Goal: Check status: Check status

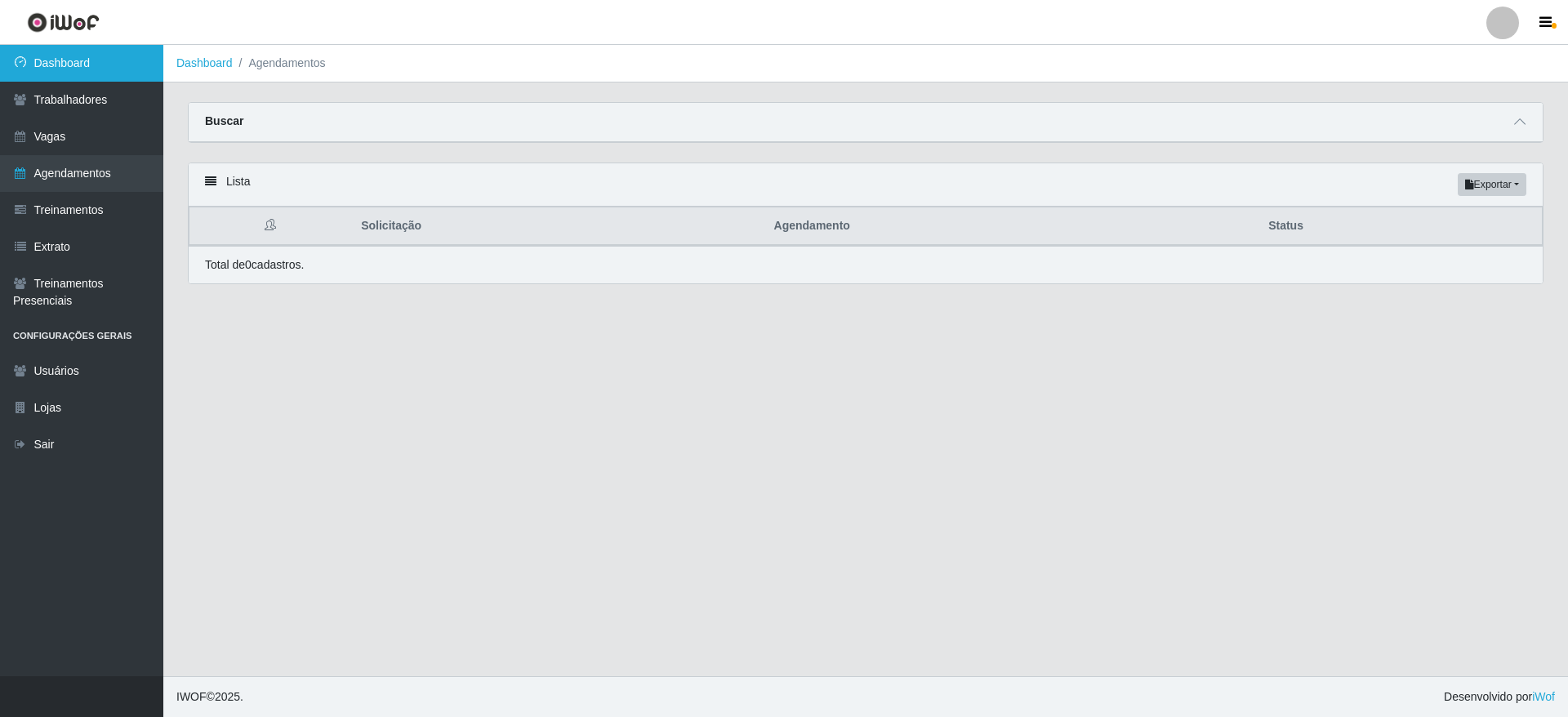
click at [132, 60] on link "Dashboard" at bounding box center [82, 63] width 164 height 37
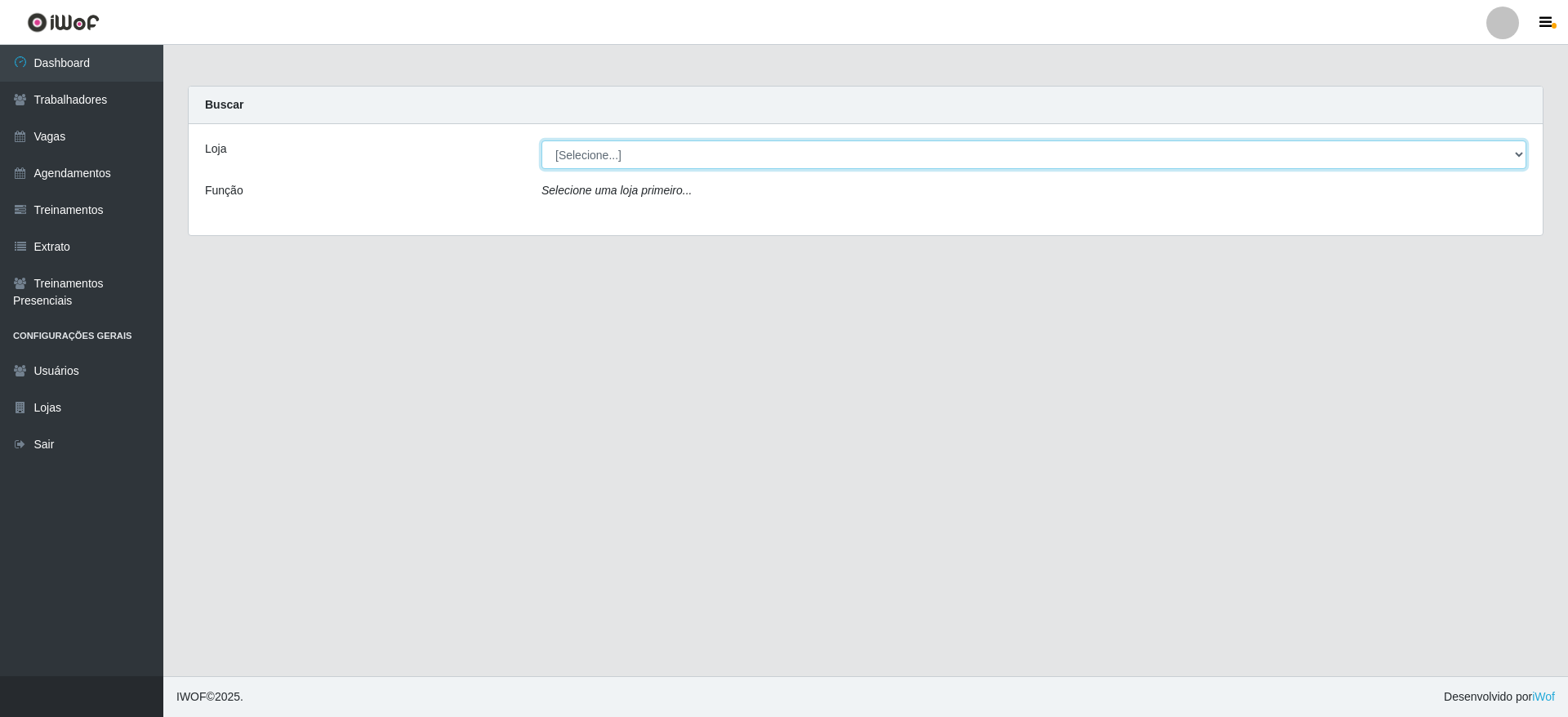
click at [591, 153] on select "[Selecione...] Atacado Vem - [GEOGRAPHIC_DATA] 30 Laranjeiras Velha Atacado Vem…" at bounding box center [1034, 154] width 985 height 29
click at [542, 140] on select "[Selecione...] Atacado Vem - [GEOGRAPHIC_DATA] 30 Laranjeiras Velha Atacado Vem…" at bounding box center [1034, 154] width 985 height 29
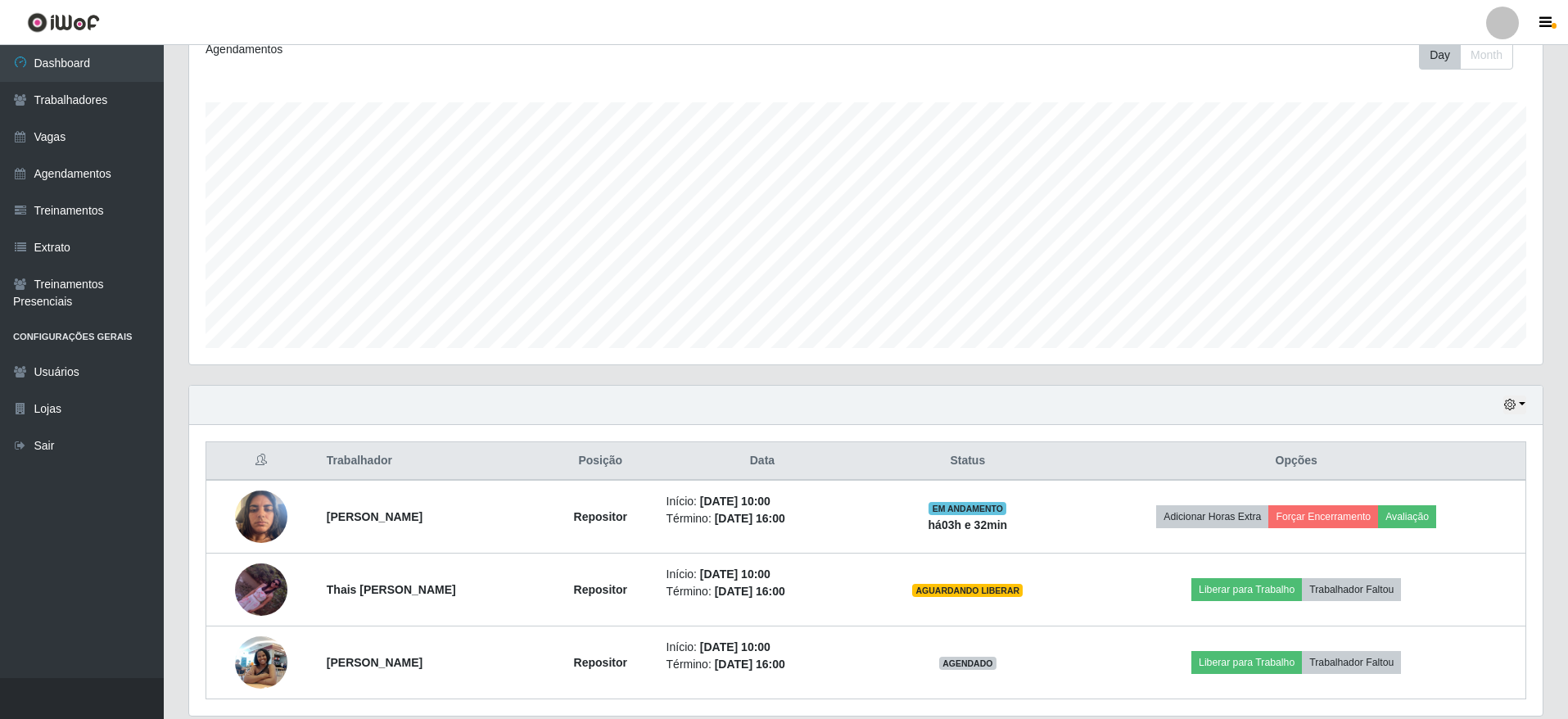
scroll to position [295, 0]
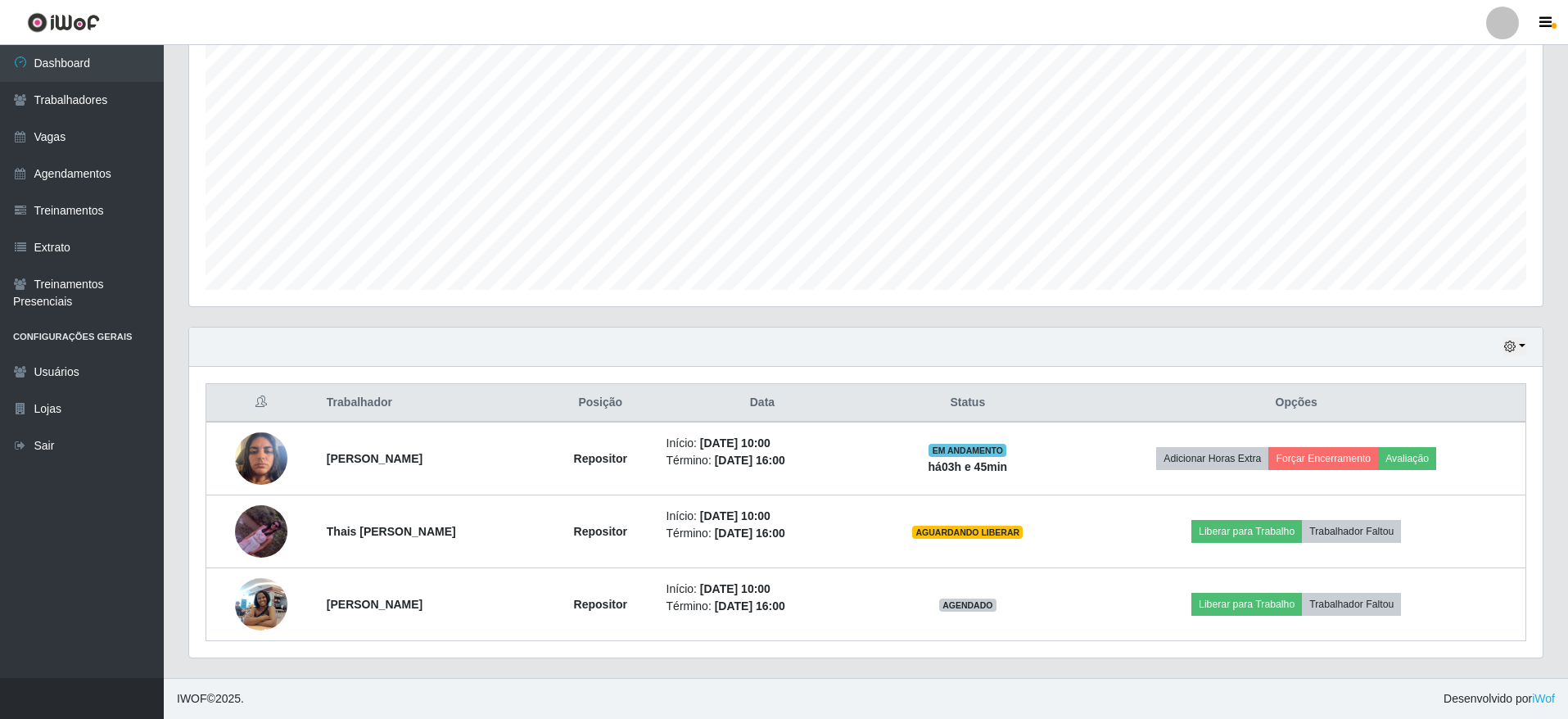
drag, startPoint x: 170, startPoint y: 592, endPoint x: 177, endPoint y: 564, distance: 28.9
click at [171, 593] on div "Carregando... Buscar Recarregando em 27 segundos... Loja [Selecione...] Atacado…" at bounding box center [866, 233] width 1404 height 887
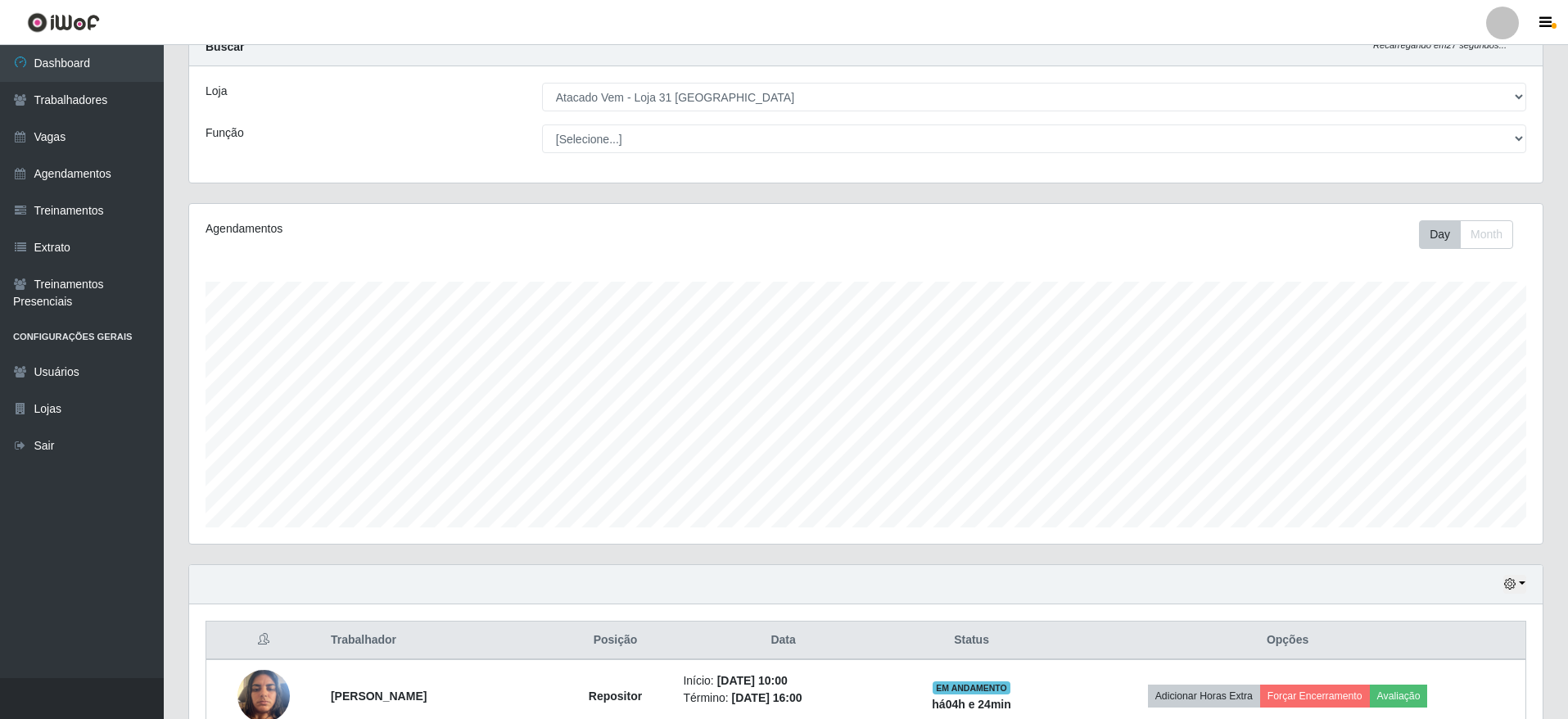
scroll to position [0, 0]
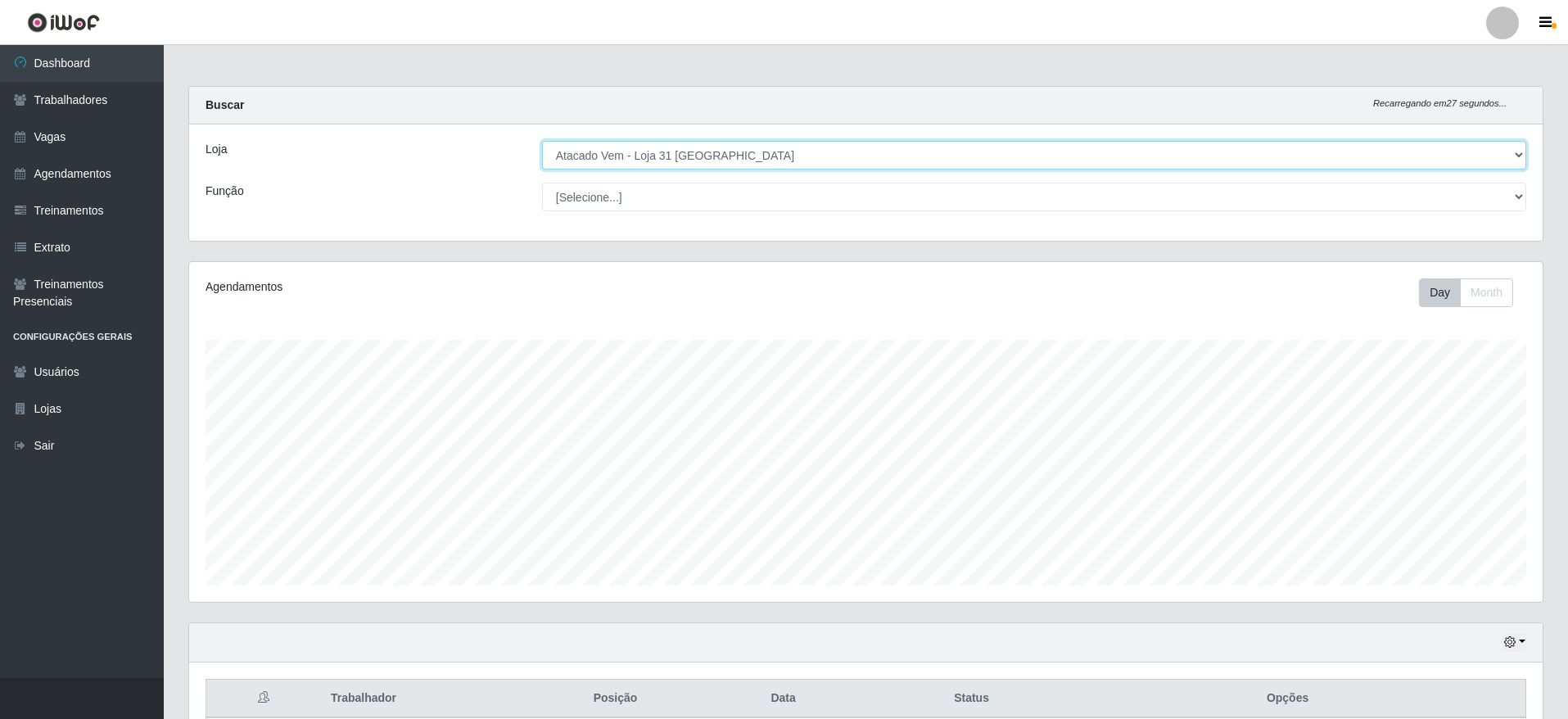
click at [713, 144] on select "[Selecione...] Atacado Vem - [GEOGRAPHIC_DATA] 30 Laranjeiras Velha Atacado Vem…" at bounding box center [1033, 155] width 984 height 29
click at [728, 146] on select "[Selecione...] Atacado Vem - [GEOGRAPHIC_DATA] 30 Laranjeiras Velha Atacado Vem…" at bounding box center [1033, 155] width 984 height 29
click at [542, 140] on select "[Selecione...] Atacado Vem - [GEOGRAPHIC_DATA] 30 Laranjeiras Velha Atacado Vem…" at bounding box center [1033, 155] width 984 height 29
click at [825, 156] on select "[Selecione...] Atacado Vem - [GEOGRAPHIC_DATA] 30 Laranjeiras Velha Atacado Vem…" at bounding box center [1033, 155] width 984 height 29
click at [542, 140] on select "[Selecione...] Atacado Vem - [GEOGRAPHIC_DATA] 30 Laranjeiras Velha Atacado Vem…" at bounding box center [1033, 155] width 984 height 29
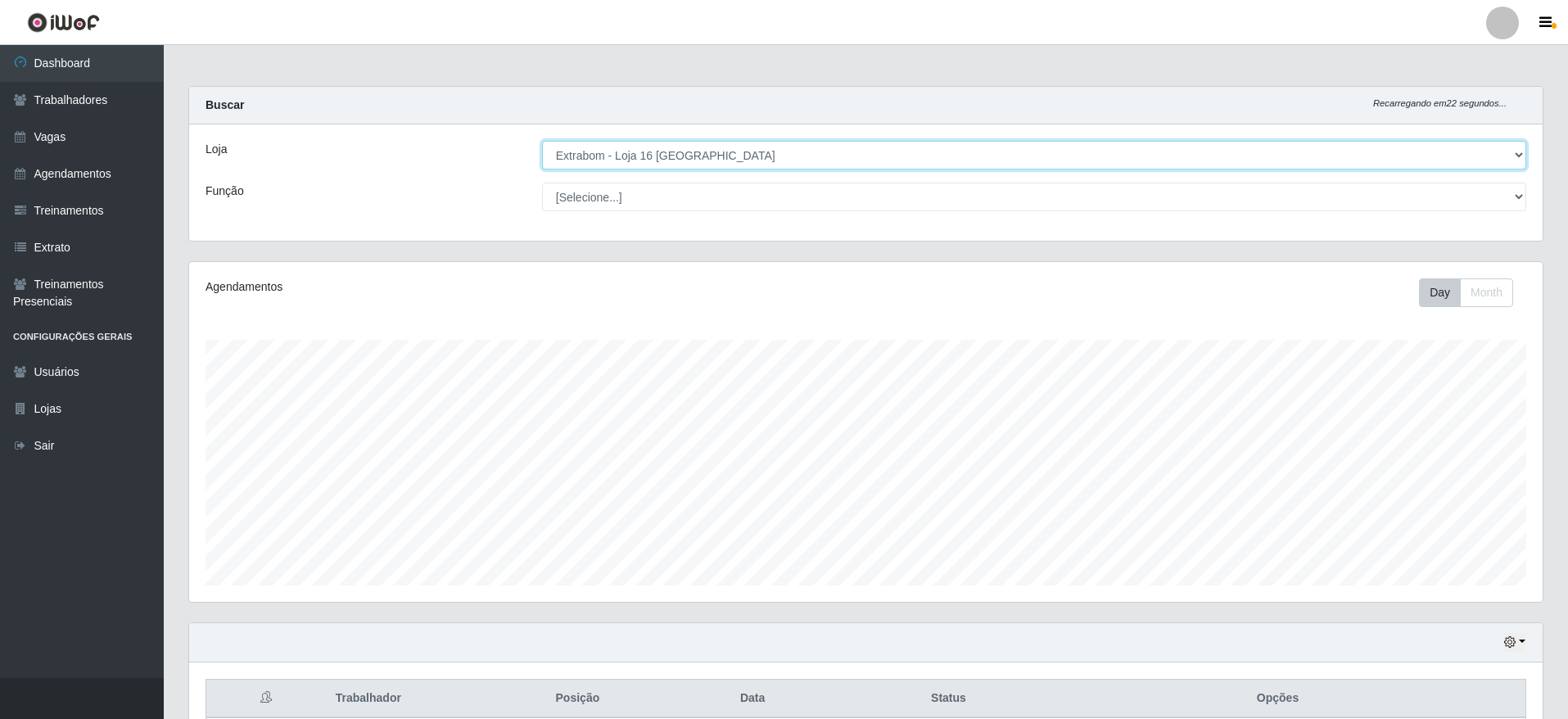
click at [829, 158] on select "[Selecione...] Atacado Vem - [GEOGRAPHIC_DATA] 30 Laranjeiras Velha Atacado Vem…" at bounding box center [1033, 155] width 984 height 29
click at [542, 140] on select "[Selecione...] Atacado Vem - [GEOGRAPHIC_DATA] 30 Laranjeiras Velha Atacado Vem…" at bounding box center [1033, 155] width 984 height 29
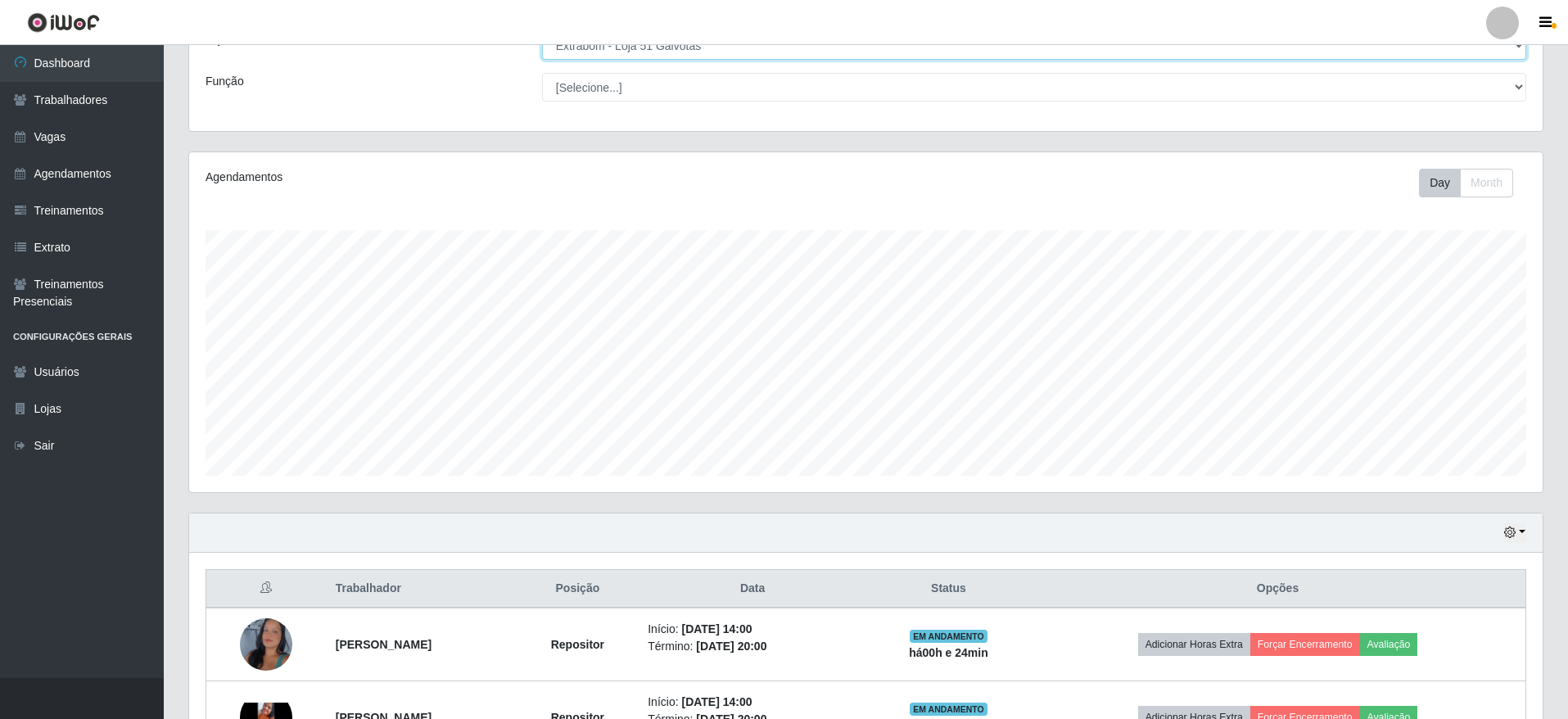
scroll to position [369, 0]
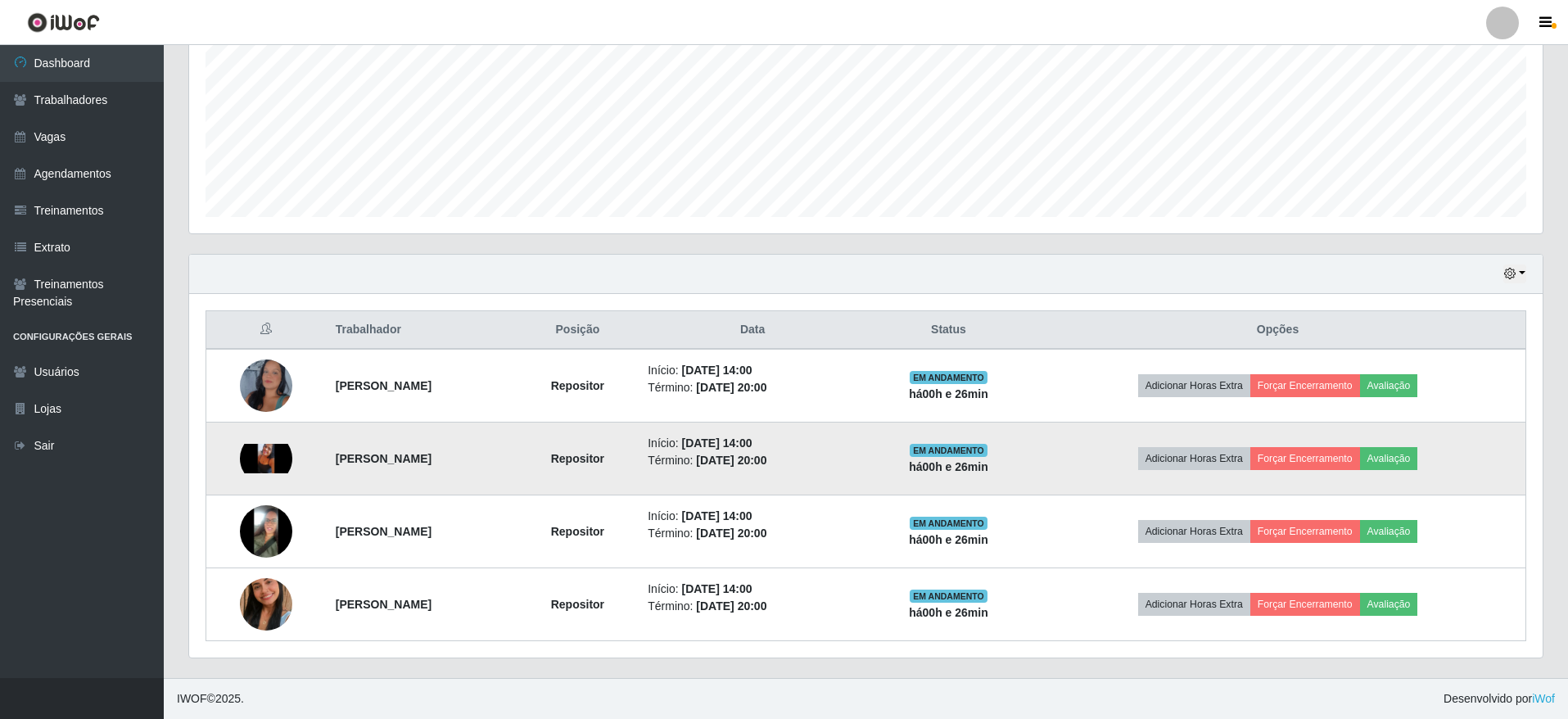
drag, startPoint x: 407, startPoint y: 393, endPoint x: 424, endPoint y: 428, distance: 38.9
click at [518, 404] on td "[PERSON_NAME]" at bounding box center [421, 385] width 191 height 74
drag, startPoint x: 354, startPoint y: 459, endPoint x: 376, endPoint y: 473, distance: 26.1
click at [379, 461] on strong "[PERSON_NAME]" at bounding box center [383, 458] width 96 height 13
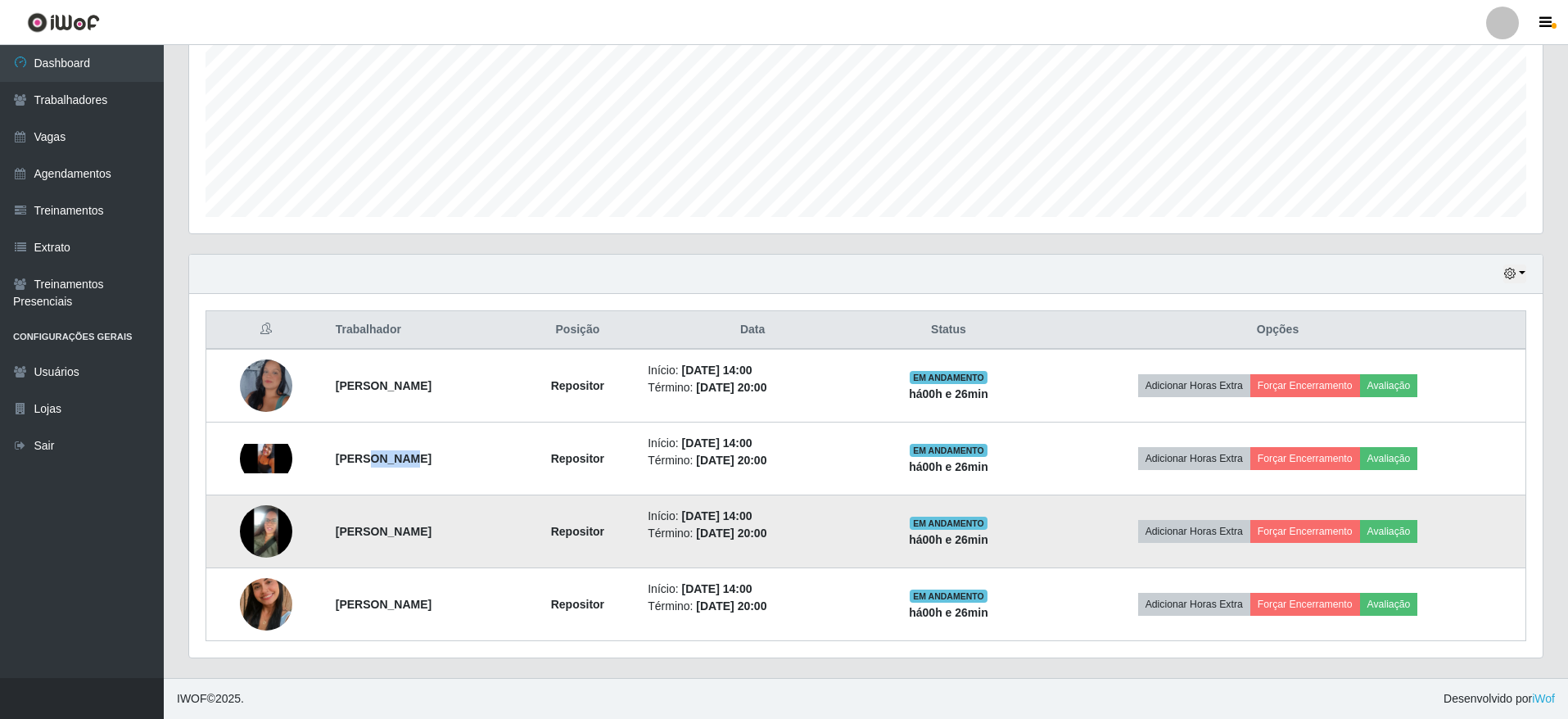
drag, startPoint x: 343, startPoint y: 552, endPoint x: 423, endPoint y: 563, distance: 80.8
click at [421, 563] on td "[PERSON_NAME]" at bounding box center [421, 532] width 191 height 73
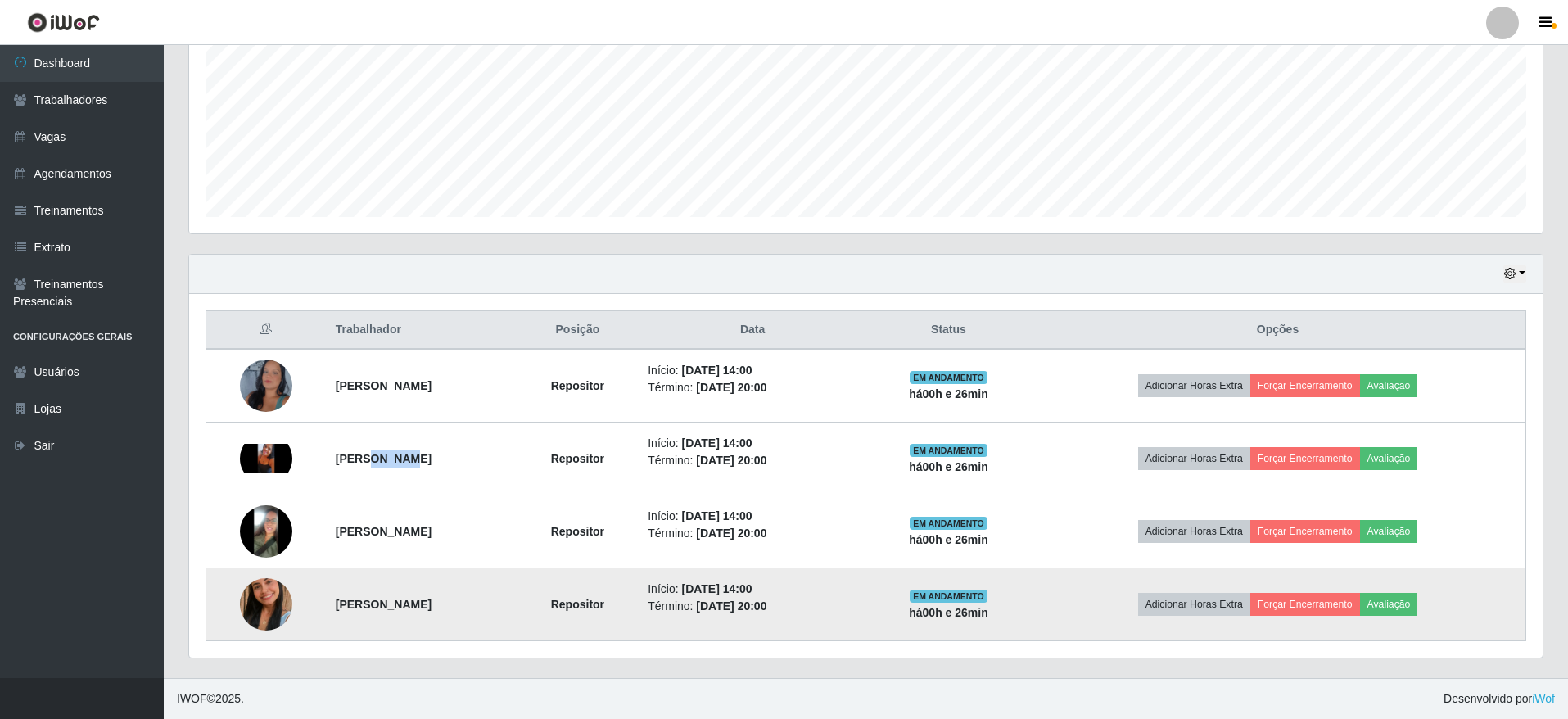
drag, startPoint x: 348, startPoint y: 601, endPoint x: 409, endPoint y: 603, distance: 61.0
click at [409, 603] on strong "[PERSON_NAME]" at bounding box center [383, 604] width 96 height 13
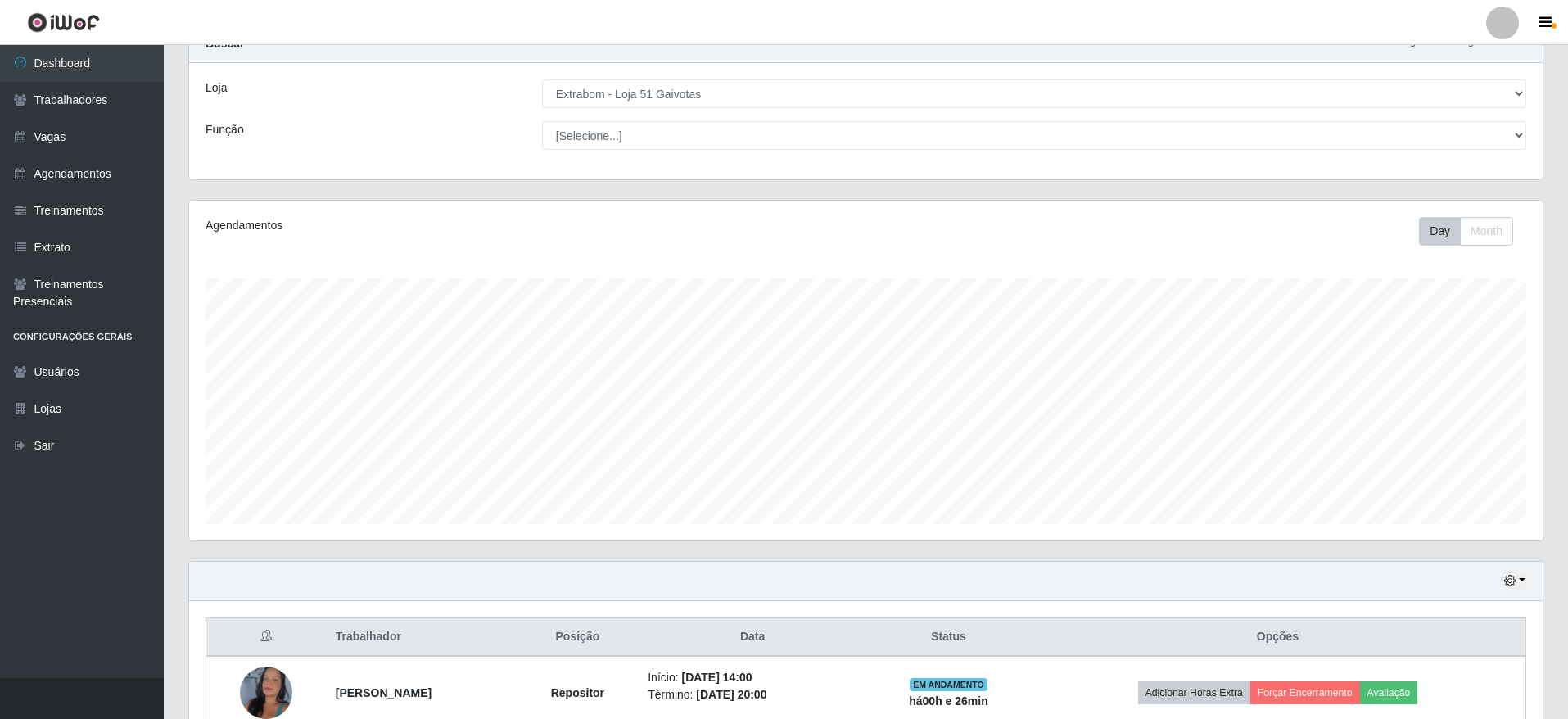
scroll to position [0, 0]
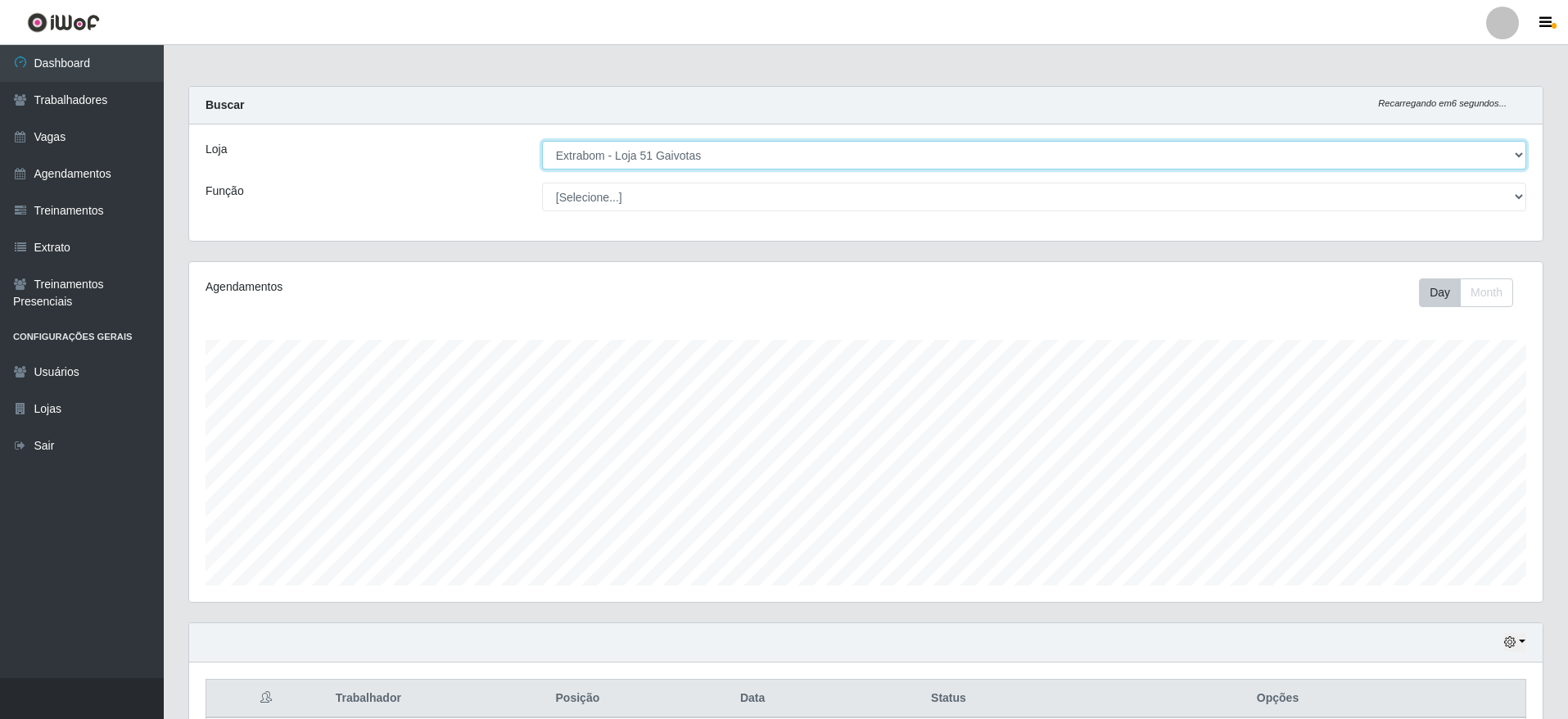
click at [704, 152] on select "[Selecione...] Atacado Vem - [GEOGRAPHIC_DATA] 30 Laranjeiras Velha Atacado Vem…" at bounding box center [1033, 155] width 984 height 29
click at [542, 140] on select "[Selecione...] Atacado Vem - [GEOGRAPHIC_DATA] 30 Laranjeiras Velha Atacado Vem…" at bounding box center [1033, 155] width 984 height 29
click at [736, 148] on select "[Selecione...] Atacado Vem - [GEOGRAPHIC_DATA] 30 Laranjeiras Velha Atacado Vem…" at bounding box center [1033, 155] width 984 height 29
select select "451"
click at [542, 140] on select "[Selecione...] Atacado Vem - [GEOGRAPHIC_DATA] 30 Laranjeiras Velha Atacado Vem…" at bounding box center [1033, 155] width 984 height 29
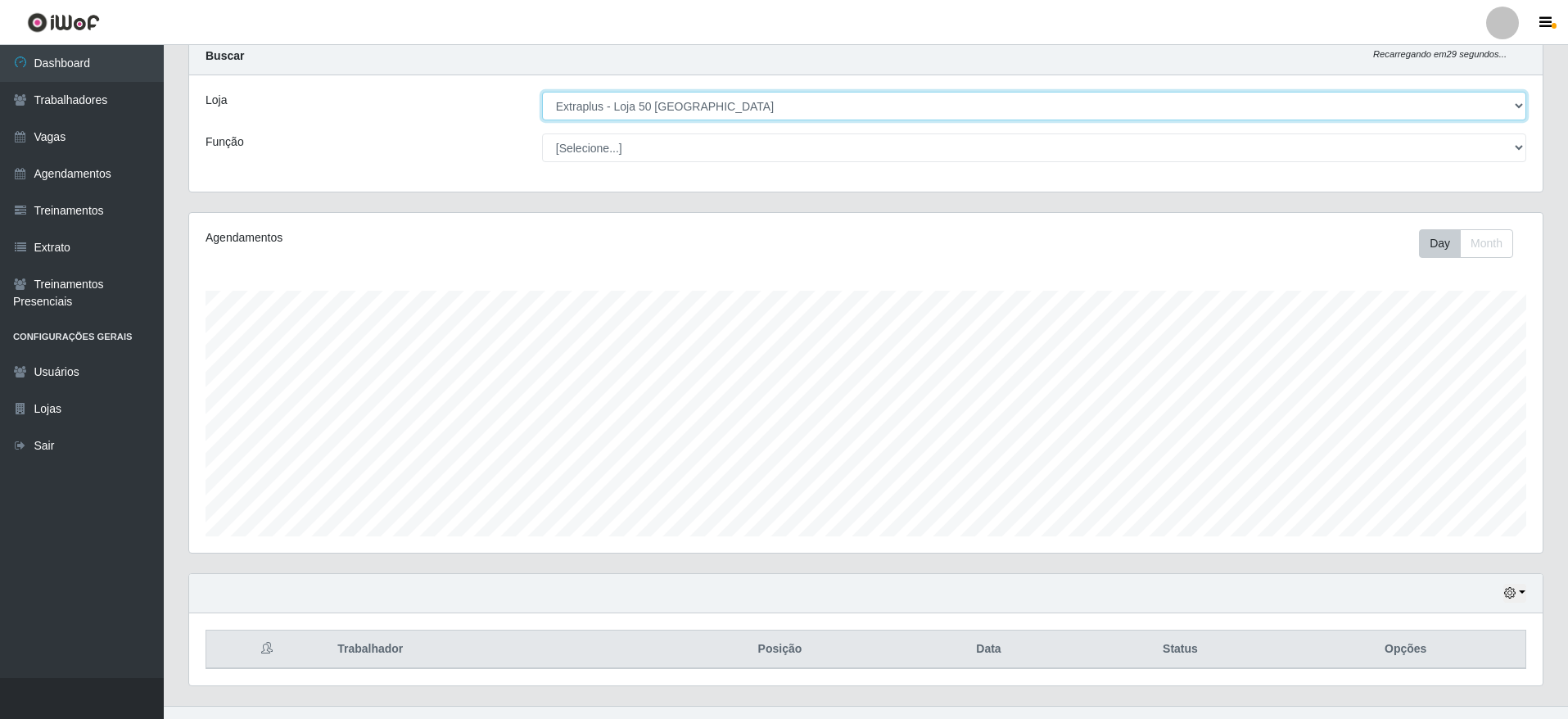
scroll to position [77, 0]
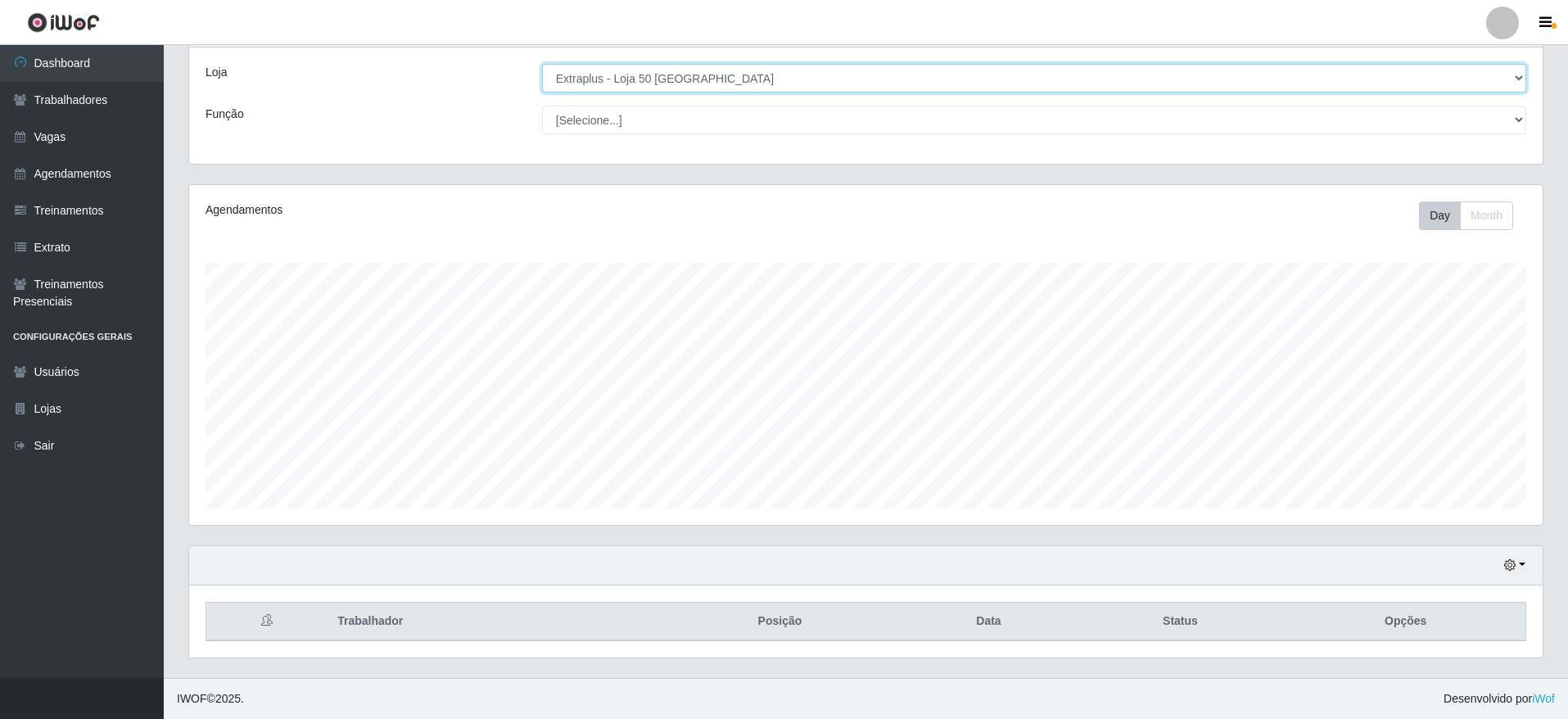
click at [844, 72] on select "[Selecione...] Atacado Vem - [GEOGRAPHIC_DATA] 30 Laranjeiras Velha Atacado Vem…" at bounding box center [1033, 78] width 984 height 29
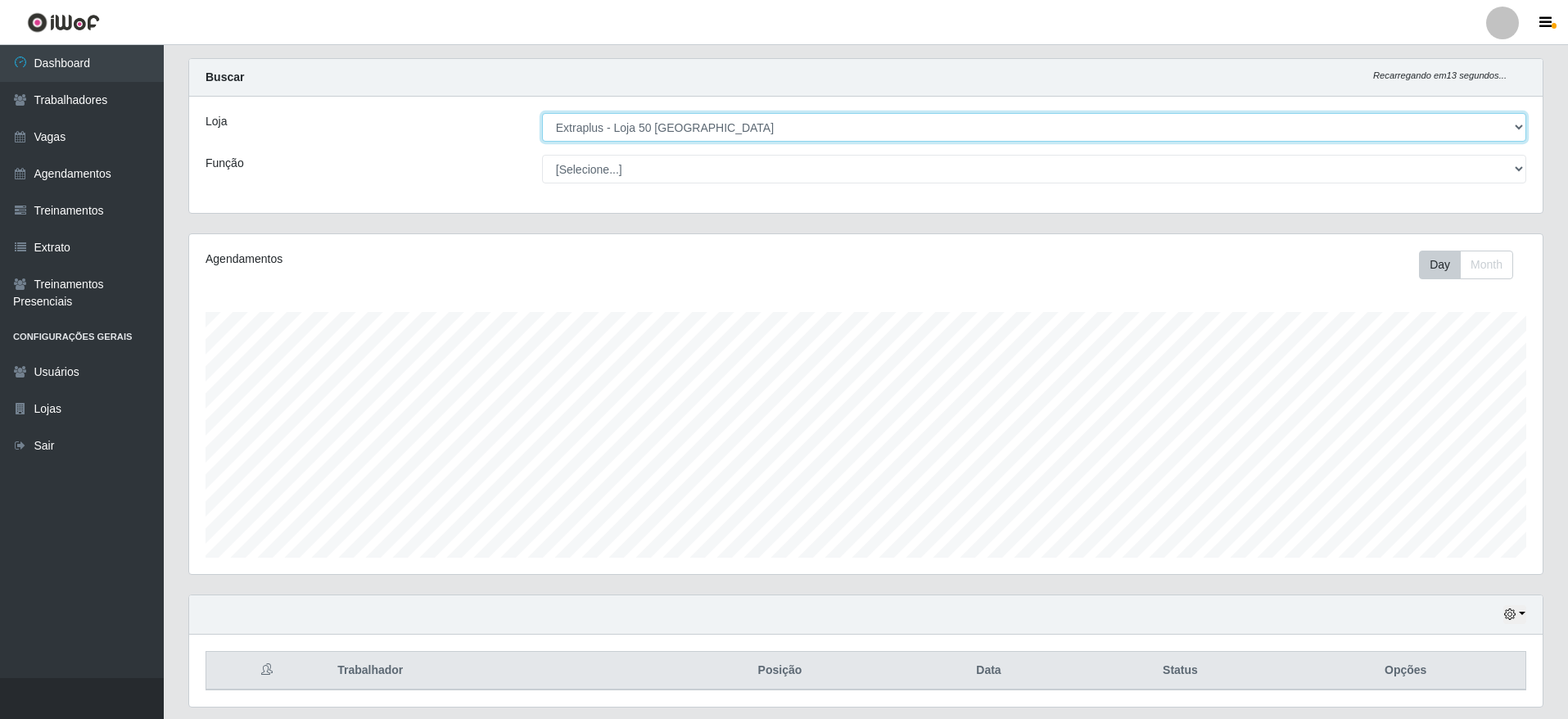
scroll to position [0, 0]
